Goal: Information Seeking & Learning: Learn about a topic

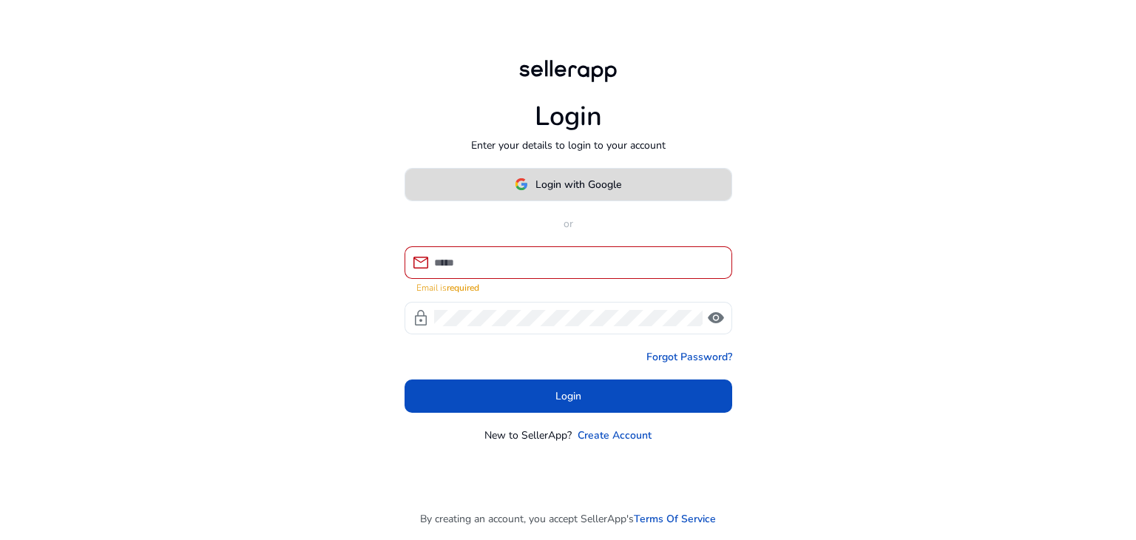
click at [629, 190] on span at bounding box center [568, 183] width 326 height 35
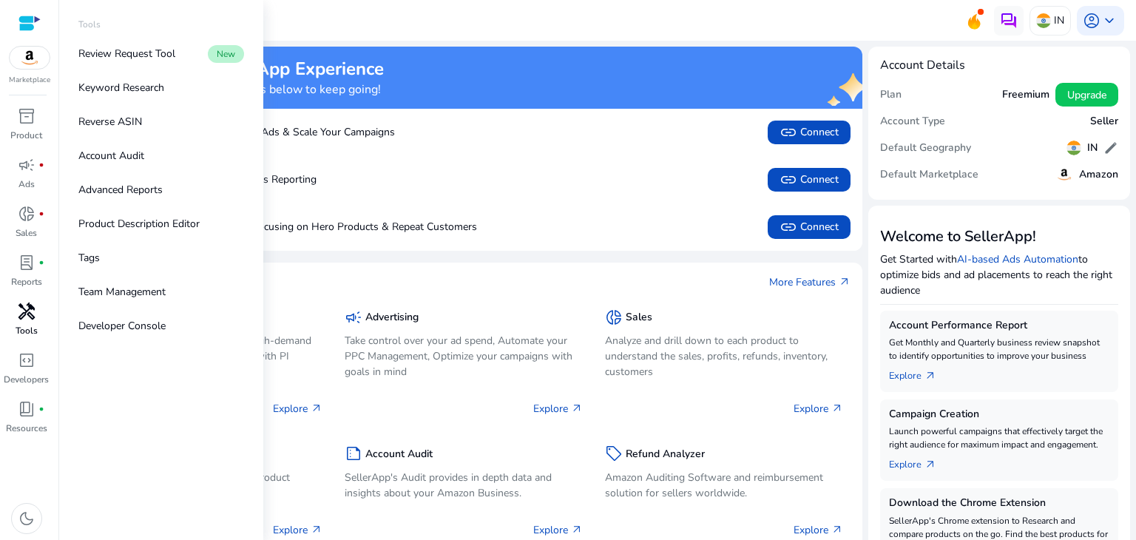
click at [32, 331] on p "Tools" at bounding box center [27, 330] width 22 height 13
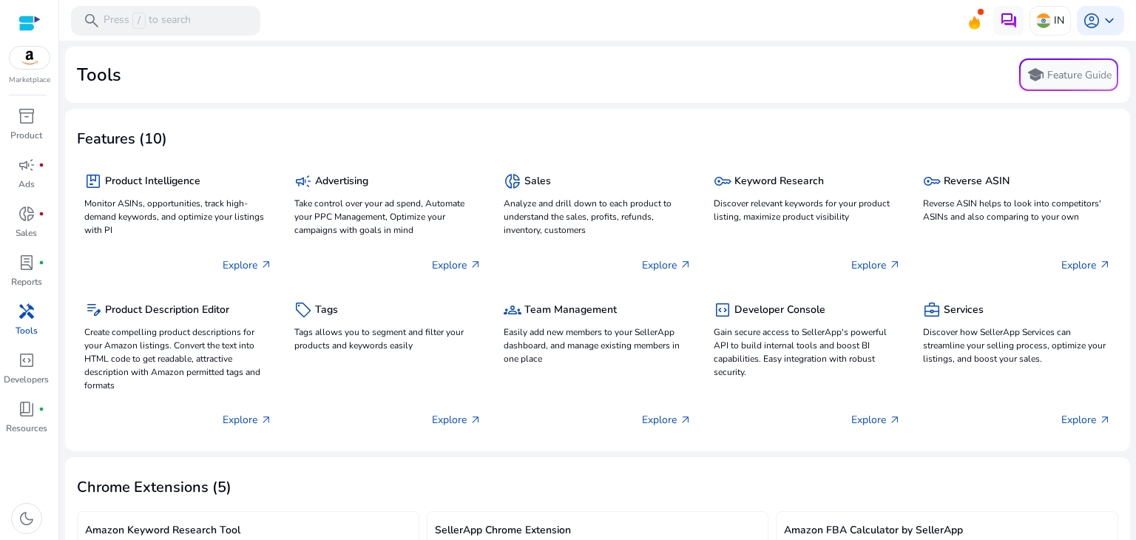
click at [24, 326] on p "Tools" at bounding box center [27, 330] width 22 height 13
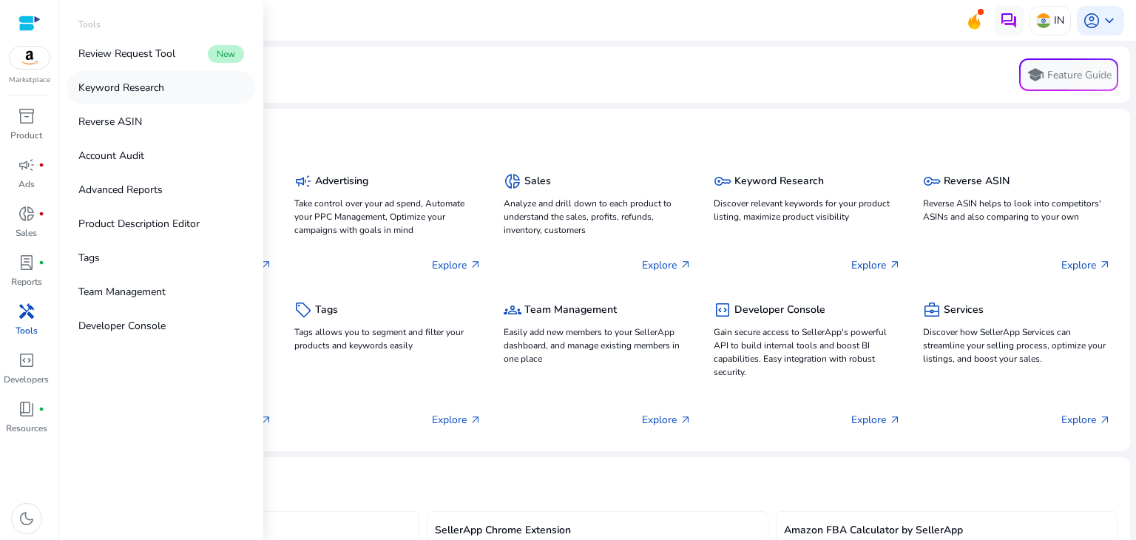
click at [154, 85] on p "Keyword Research" at bounding box center [121, 88] width 86 height 16
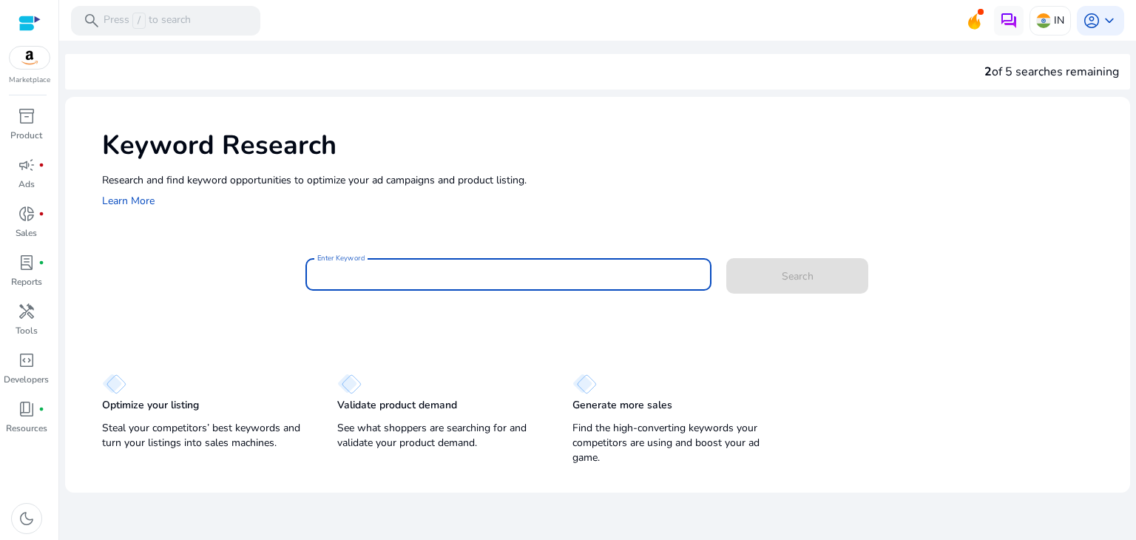
click at [378, 279] on input "Enter Keyword" at bounding box center [508, 274] width 383 height 16
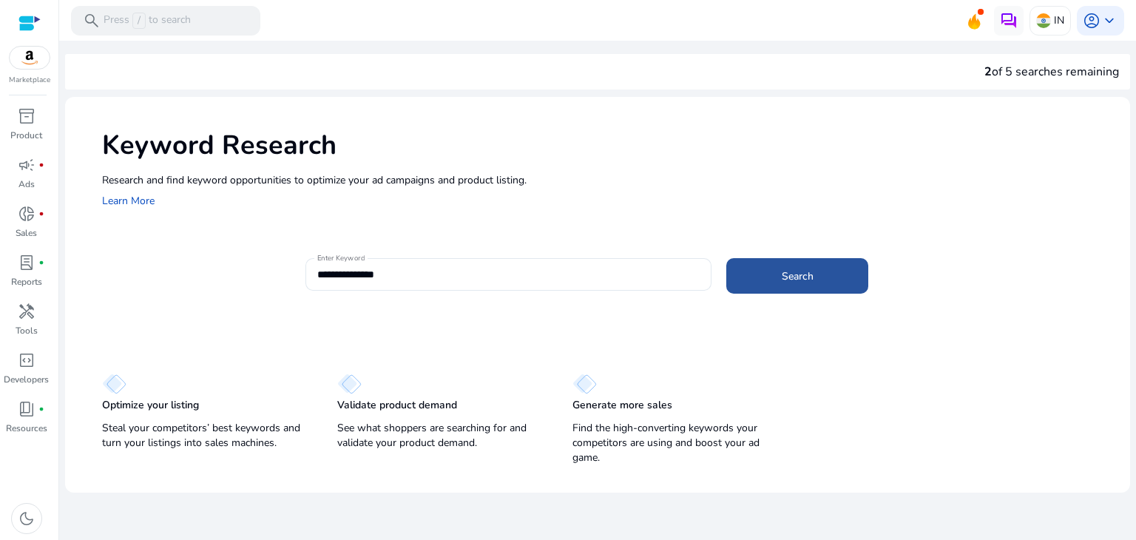
click at [793, 282] on span "Search" at bounding box center [798, 276] width 32 height 16
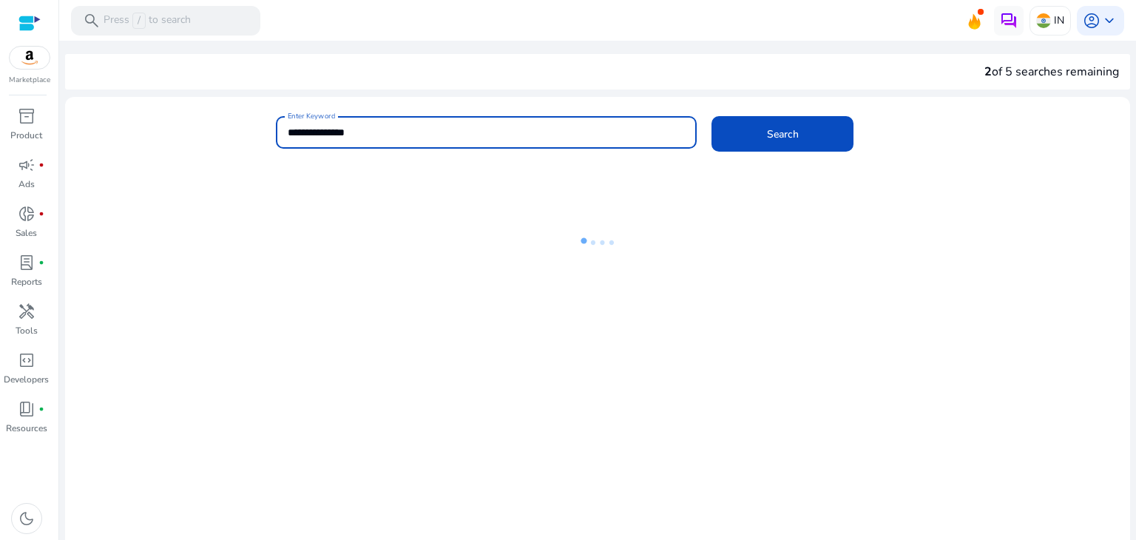
click at [311, 132] on input "**********" at bounding box center [487, 132] width 398 height 16
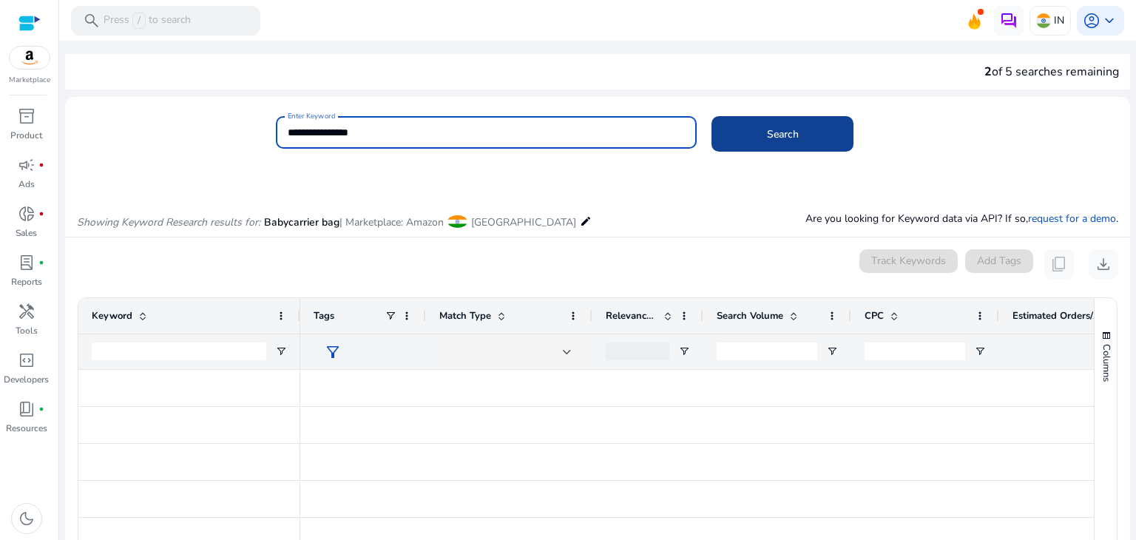
type input "**********"
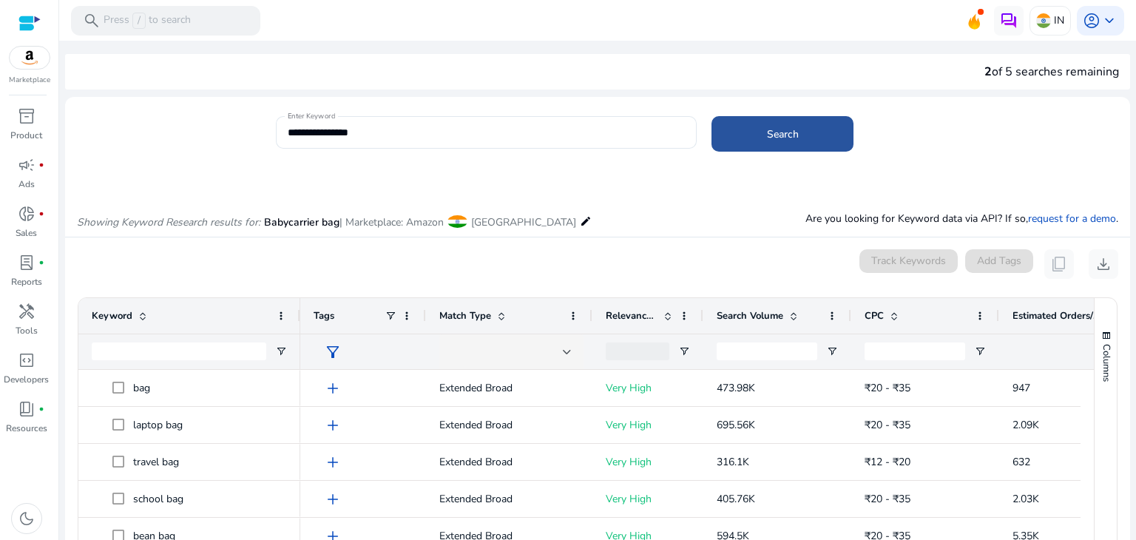
click at [774, 138] on span "Search" at bounding box center [783, 134] width 32 height 16
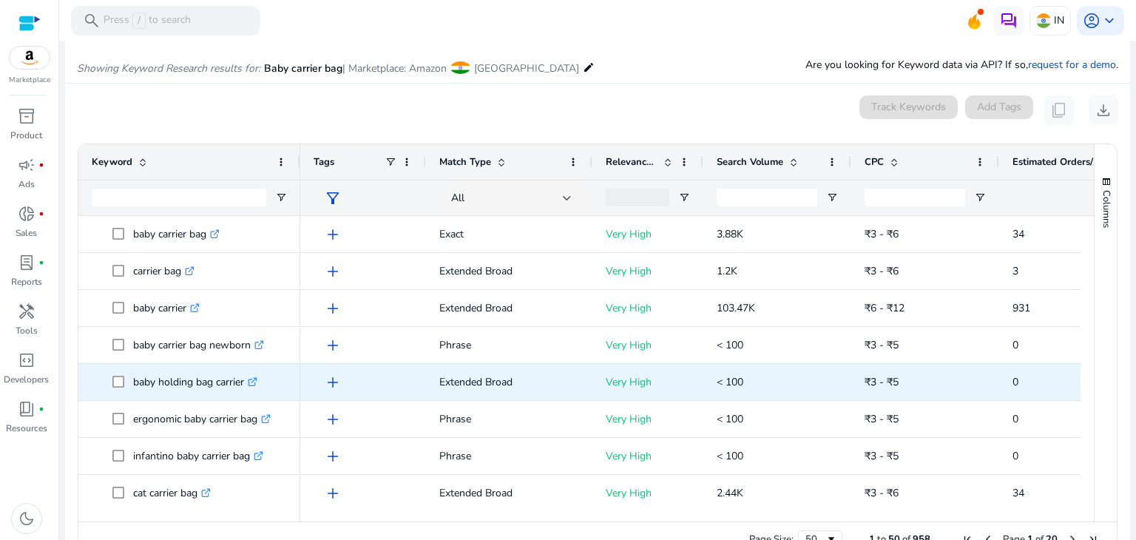
scroll to position [176, 0]
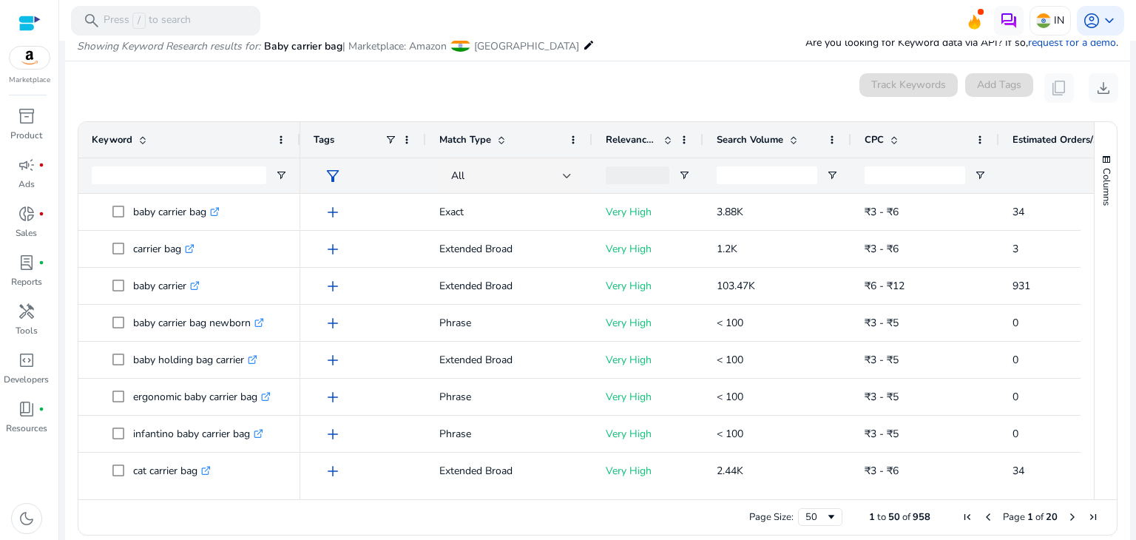
click at [758, 139] on span "Search Volume" at bounding box center [750, 139] width 67 height 13
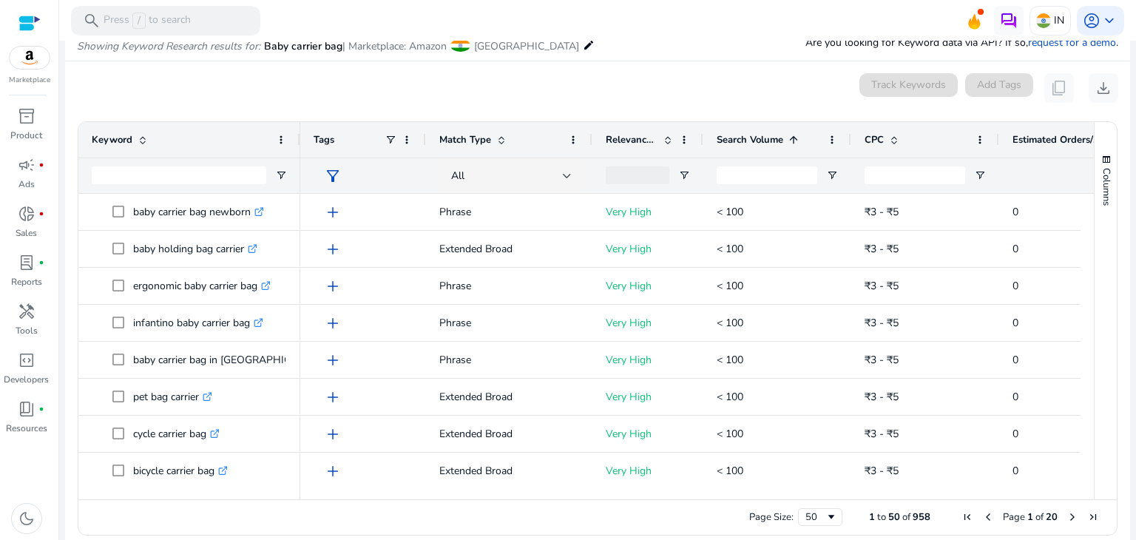
click at [758, 139] on span "Search Volume" at bounding box center [750, 139] width 67 height 13
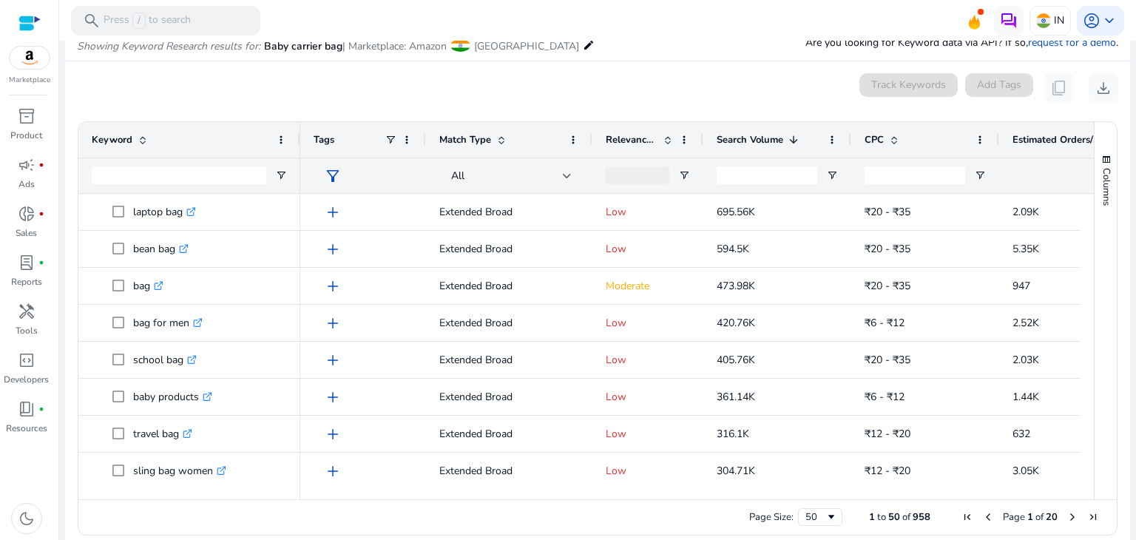
drag, startPoint x: 1088, startPoint y: 224, endPoint x: 1088, endPoint y: 237, distance: 13.3
click at [1094, 237] on div "Columns" at bounding box center [1105, 310] width 22 height 377
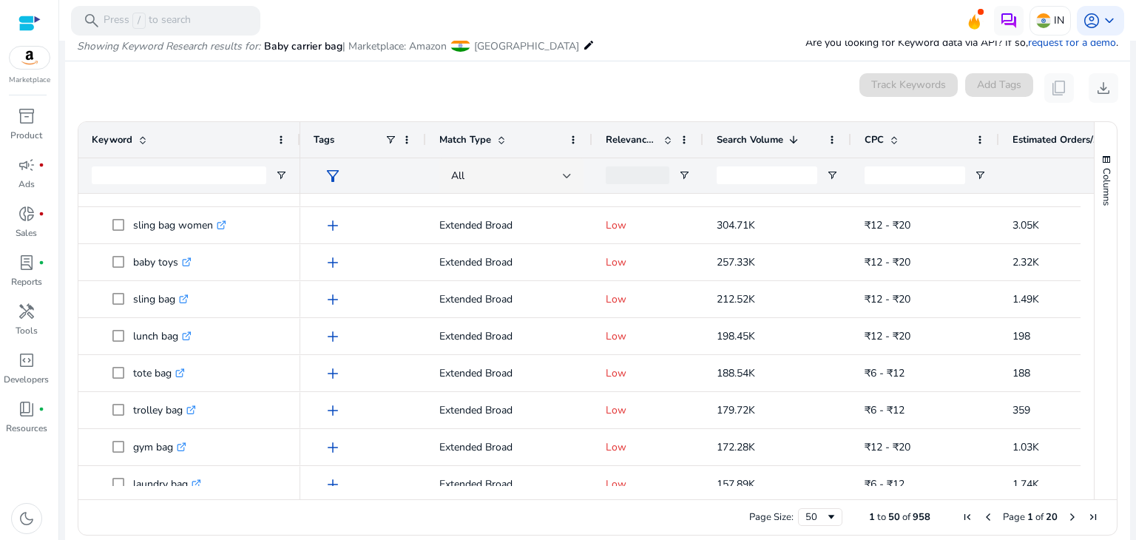
scroll to position [0, 0]
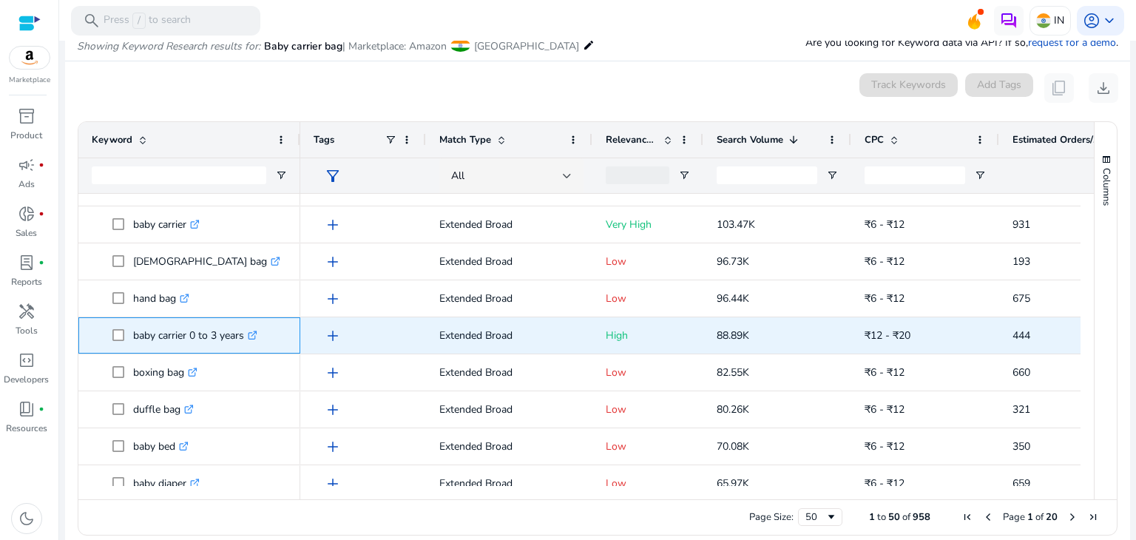
drag, startPoint x: 243, startPoint y: 333, endPoint x: 131, endPoint y: 322, distance: 112.9
click at [131, 322] on span "baby carrier 0 to 3 years .st0{fill:#2c8af8}" at bounding box center [199, 335] width 175 height 30
copy span "baby carrier 0 to 3 years"
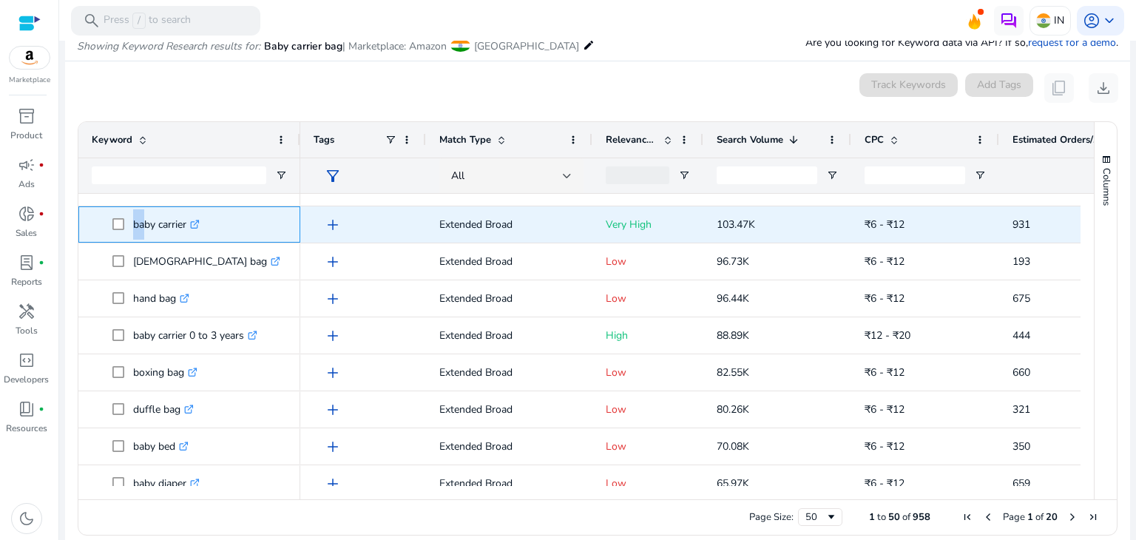
drag, startPoint x: 130, startPoint y: 217, endPoint x: 140, endPoint y: 217, distance: 10.4
click at [140, 217] on span "baby carrier .st0{fill:#2c8af8}" at bounding box center [199, 224] width 175 height 30
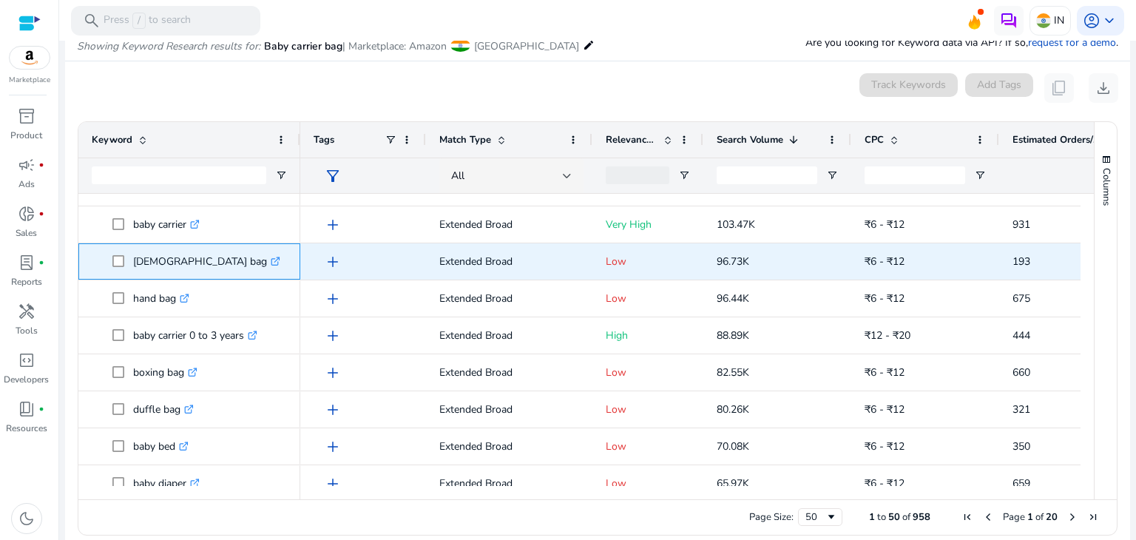
click at [89, 246] on div "[DEMOGRAPHIC_DATA] bag .st0{fill:#2c8af8}" at bounding box center [189, 261] width 222 height 36
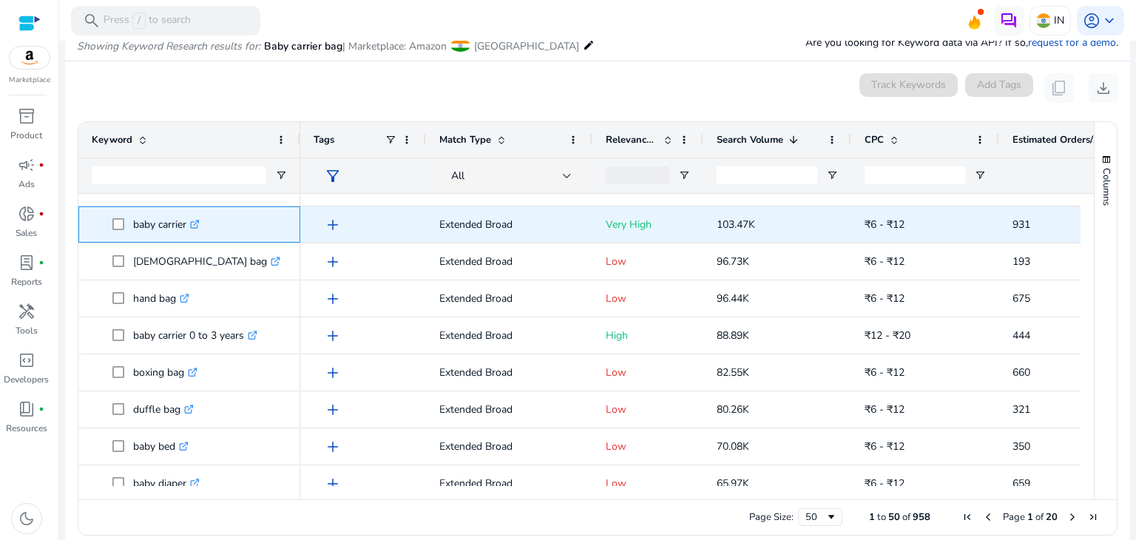
drag, startPoint x: 130, startPoint y: 223, endPoint x: 186, endPoint y: 226, distance: 56.2
click at [186, 226] on span "baby carrier .st0{fill:#2c8af8}" at bounding box center [199, 224] width 175 height 30
copy span "baby carrier"
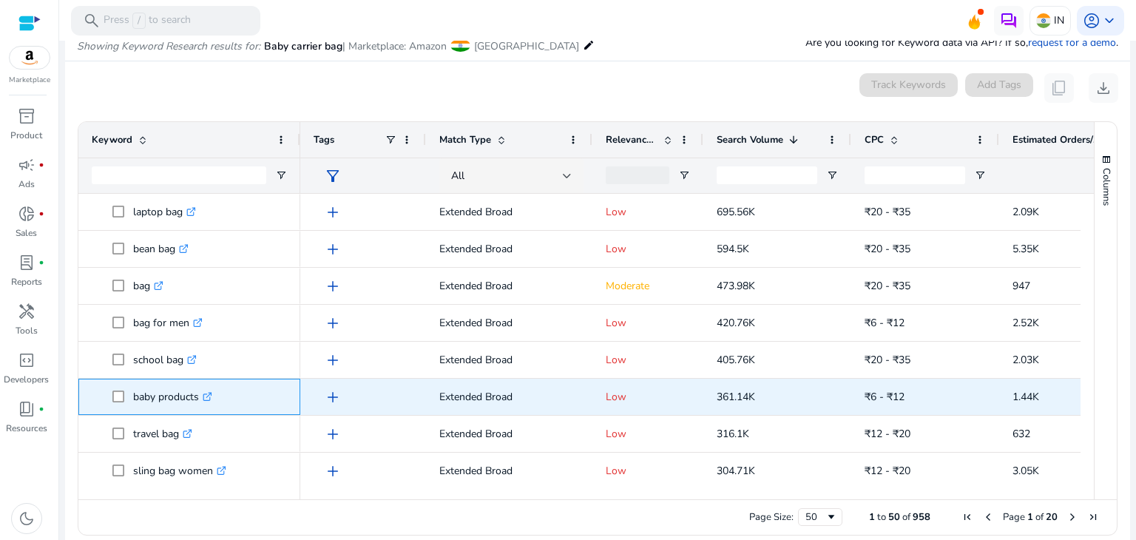
drag, startPoint x: 132, startPoint y: 397, endPoint x: 200, endPoint y: 399, distance: 67.3
click at [200, 399] on p "baby products .st0{fill:#2c8af8}" at bounding box center [172, 397] width 79 height 30
copy p "baby products"
